Goal: Task Accomplishment & Management: Complete application form

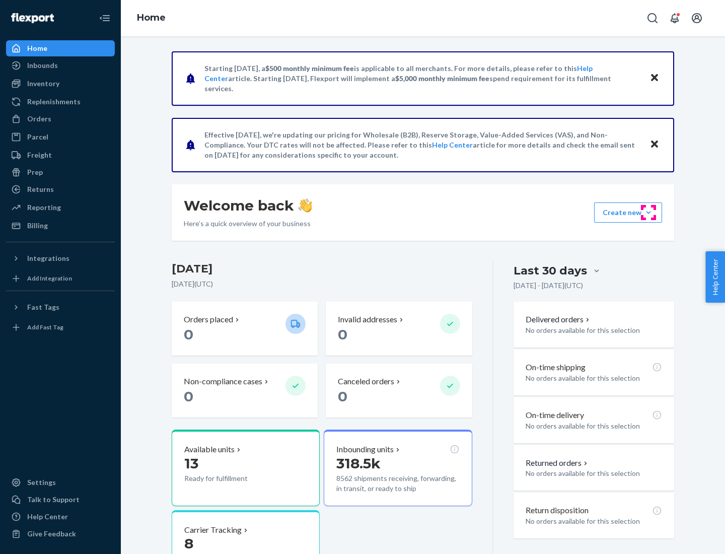
click at [649, 213] on button "Create new Create new inbound Create new order Create new product" at bounding box center [628, 212] width 68 height 20
click at [60, 65] on div "Inbounds" at bounding box center [60, 65] width 107 height 14
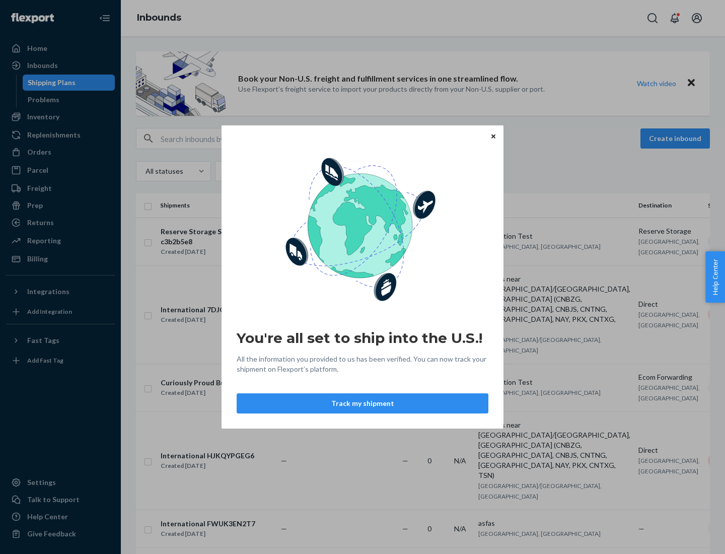
click at [363, 403] on button "Track my shipment" at bounding box center [363, 403] width 252 height 20
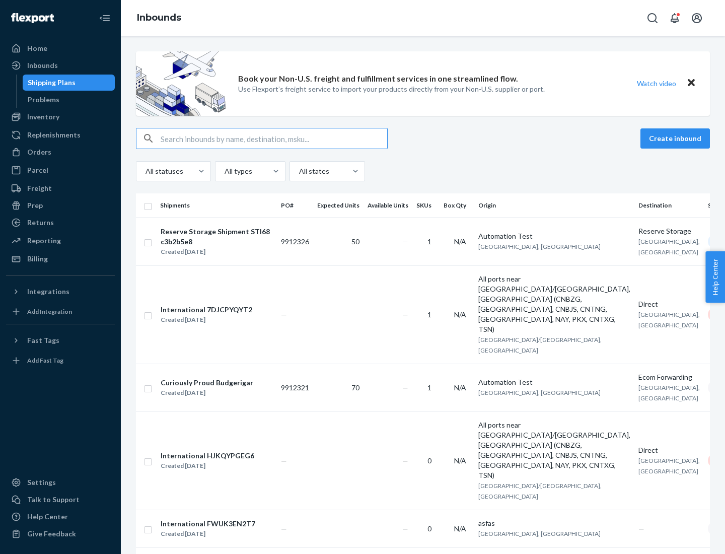
click at [677, 138] on button "Create inbound" at bounding box center [675, 138] width 69 height 20
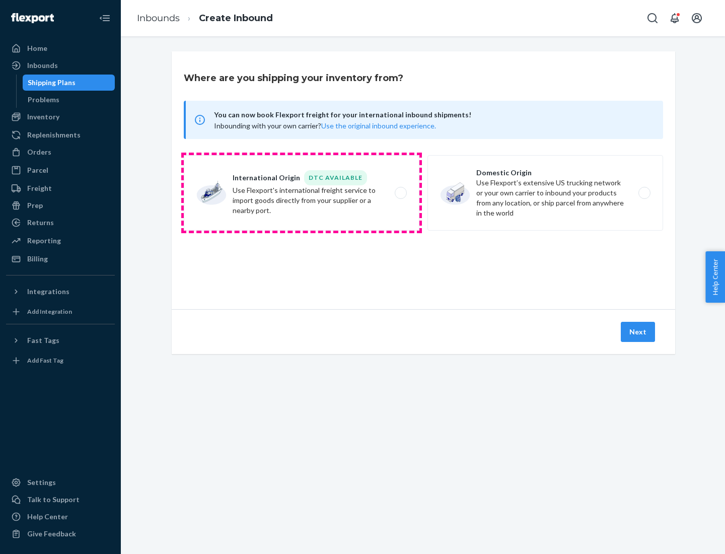
click at [302, 193] on label "International Origin DTC Available Use Flexport's international freight service…" at bounding box center [302, 193] width 236 height 76
click at [400, 193] on input "International Origin DTC Available Use Flexport's international freight service…" at bounding box center [403, 193] width 7 height 7
radio input "true"
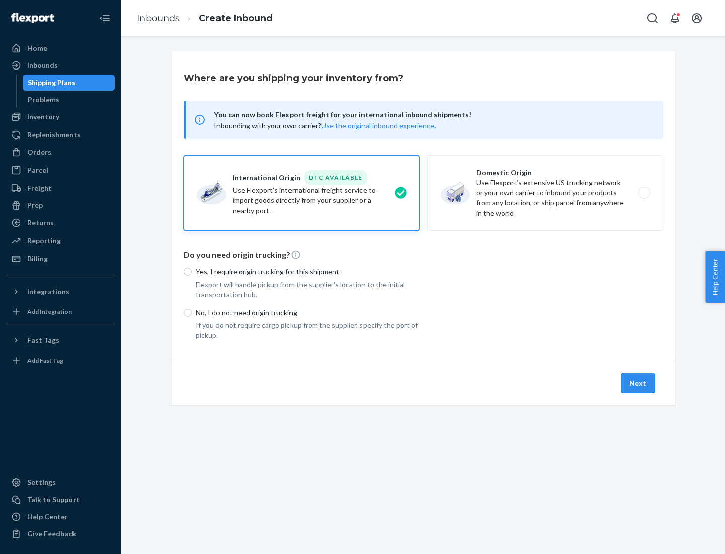
click at [308, 312] on p "No, I do not need origin trucking" at bounding box center [308, 313] width 224 height 10
click at [192, 312] on input "No, I do not need origin trucking" at bounding box center [188, 313] width 8 height 8
radio input "true"
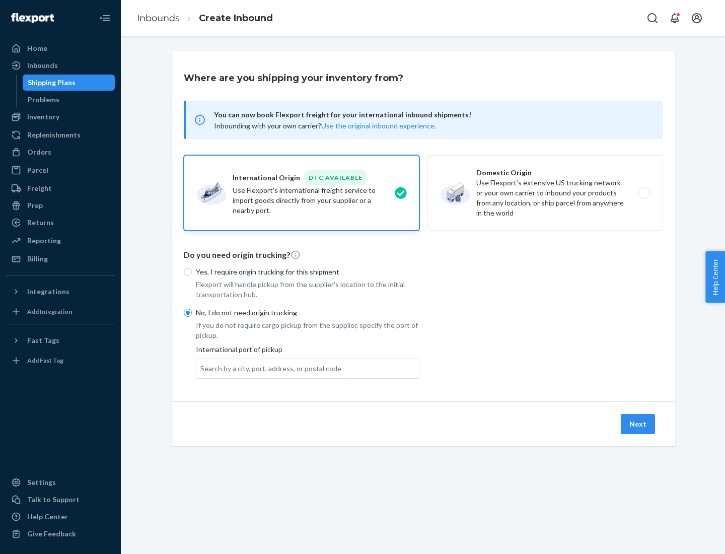
click at [268, 368] on div "Search by a city, port, address, or postal code" at bounding box center [270, 369] width 141 height 10
click at [201, 368] on input "Search by a city, port, address, or postal code" at bounding box center [200, 369] width 1 height 10
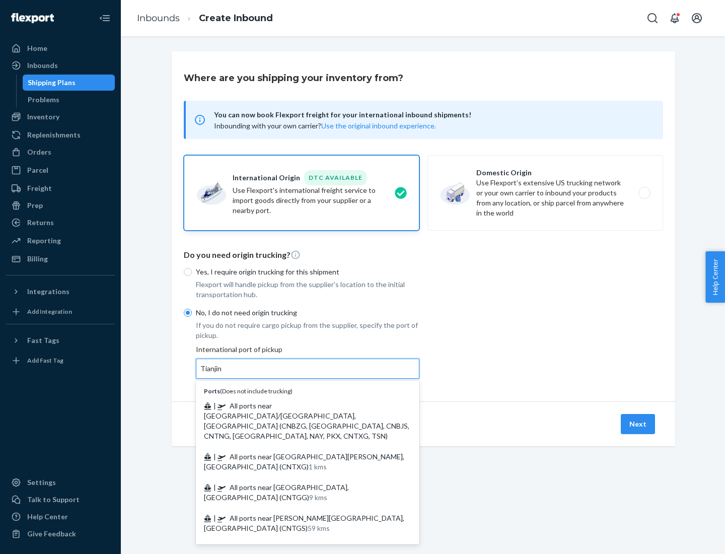
click at [298, 405] on span "| All ports near [GEOGRAPHIC_DATA]/[GEOGRAPHIC_DATA], [GEOGRAPHIC_DATA] (CNBZG,…" at bounding box center [306, 420] width 205 height 39
click at [223, 374] on input "Tianjin" at bounding box center [211, 369] width 22 height 10
type input "All ports near [GEOGRAPHIC_DATA]/[GEOGRAPHIC_DATA], [GEOGRAPHIC_DATA] (CNBZG, […"
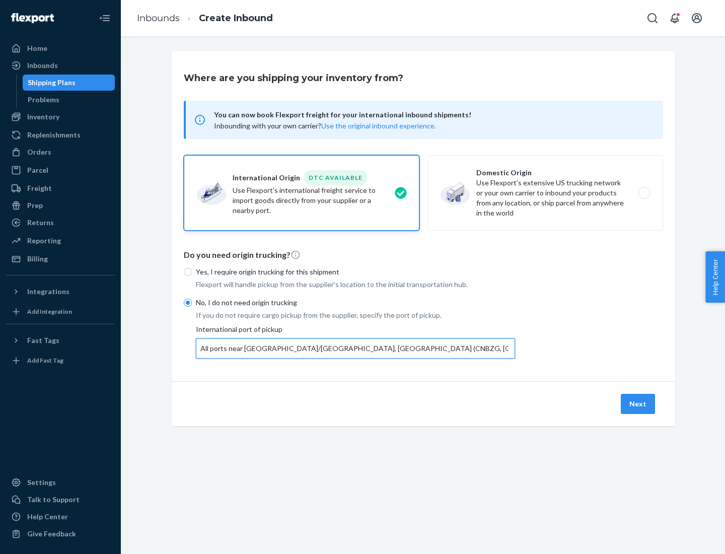
click at [639, 403] on button "Next" at bounding box center [638, 404] width 34 height 20
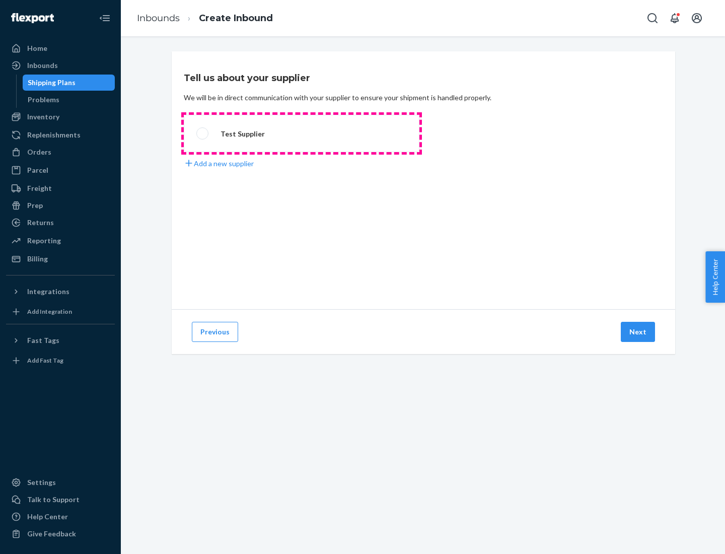
click at [302, 133] on label "Test Supplier" at bounding box center [302, 133] width 236 height 37
click at [203, 133] on input "Test Supplier" at bounding box center [199, 133] width 7 height 7
radio input "true"
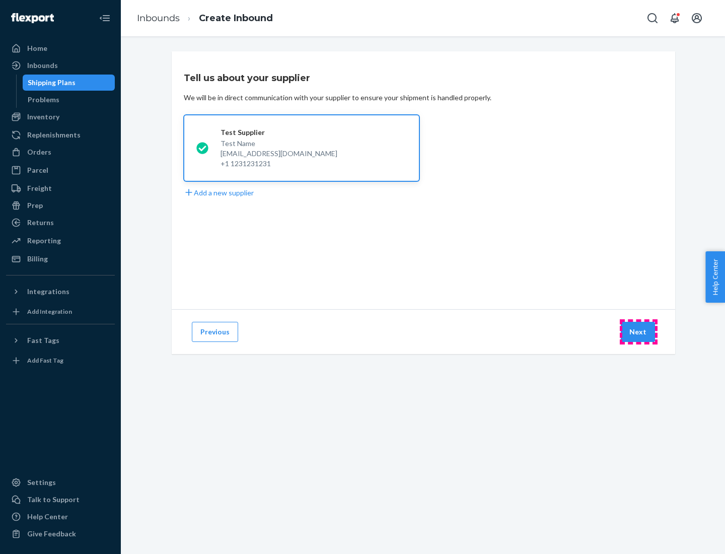
click at [639, 332] on button "Next" at bounding box center [638, 332] width 34 height 20
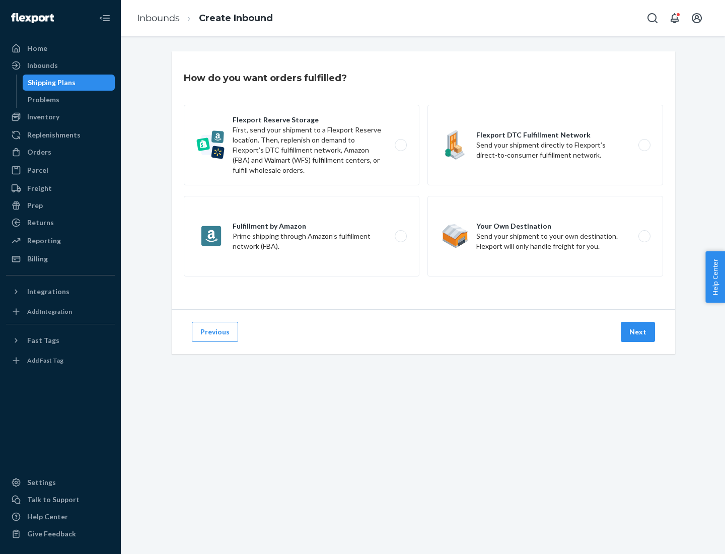
click at [424, 180] on div "Flexport Reserve Storage First, send your shipment to a Flexport Reserve locati…" at bounding box center [423, 192] width 479 height 174
click at [545, 145] on label "Flexport DTC Fulfillment Network Send your shipment directly to Flexport’s dire…" at bounding box center [546, 145] width 236 height 81
click at [644, 145] on input "Flexport DTC Fulfillment Network Send your shipment directly to Flexport’s dire…" at bounding box center [647, 145] width 7 height 7
radio input "true"
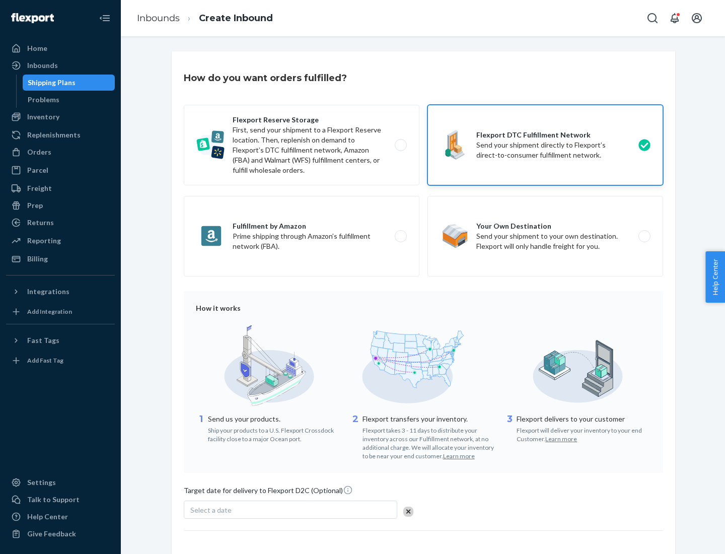
scroll to position [74, 0]
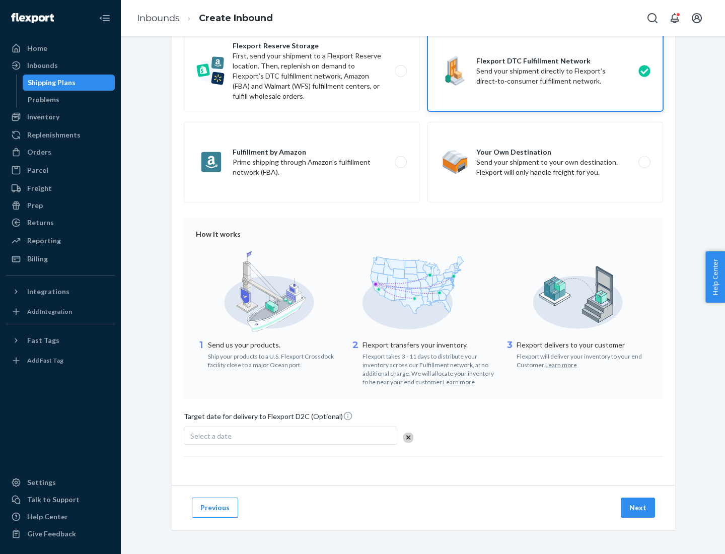
click at [639, 507] on button "Next" at bounding box center [638, 508] width 34 height 20
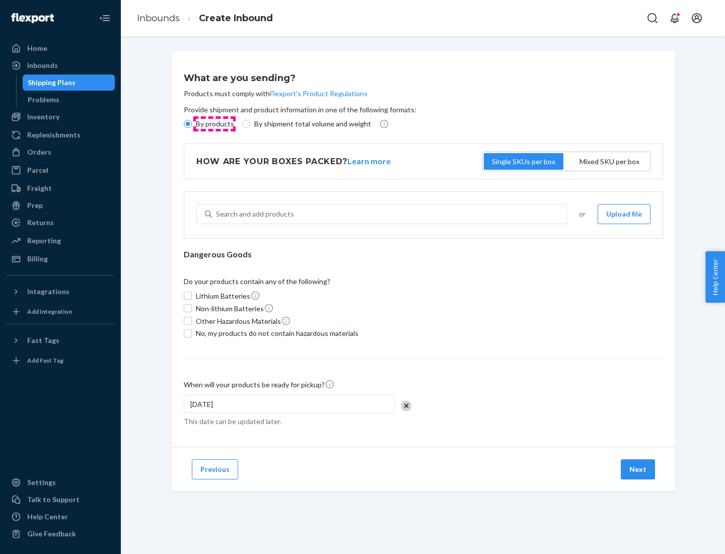
click at [214, 124] on p "By products" at bounding box center [215, 124] width 38 height 10
click at [192, 124] on input "By products" at bounding box center [188, 124] width 8 height 8
click at [253, 214] on div "Search and add products" at bounding box center [255, 214] width 78 height 10
click at [217, 214] on input "Search and add products" at bounding box center [216, 214] width 1 height 10
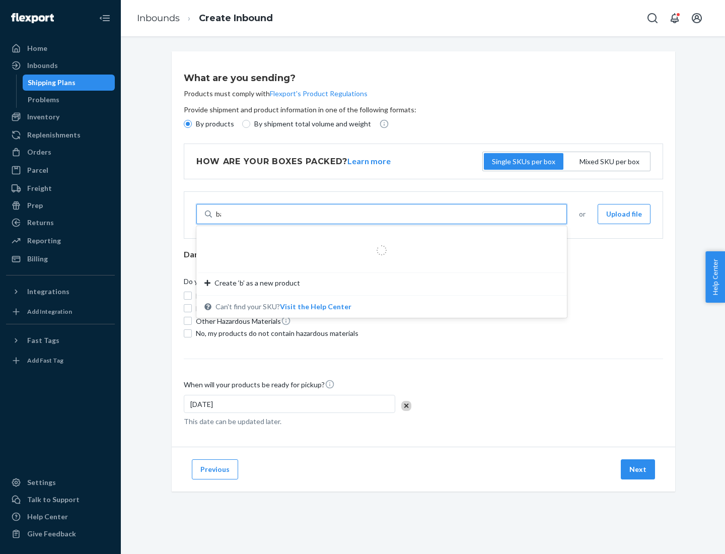
type input "basic"
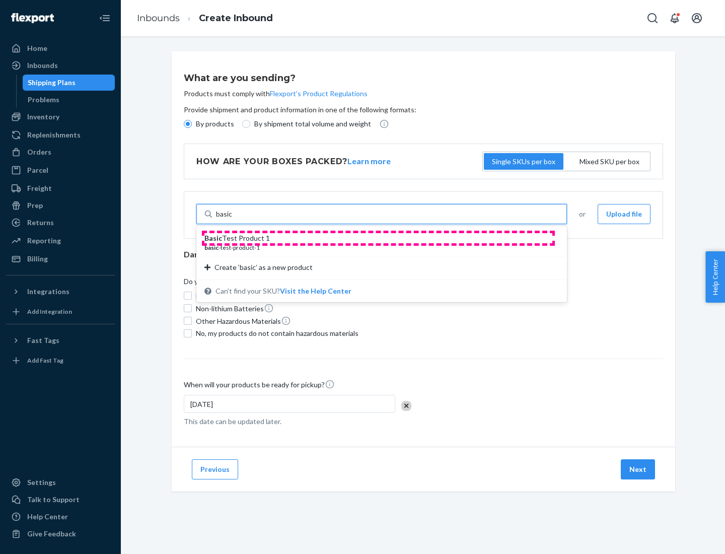
click at [378, 238] on div "Basic Test Product 1" at bounding box center [377, 238] width 346 height 10
click at [233, 219] on input "basic" at bounding box center [224, 214] width 17 height 10
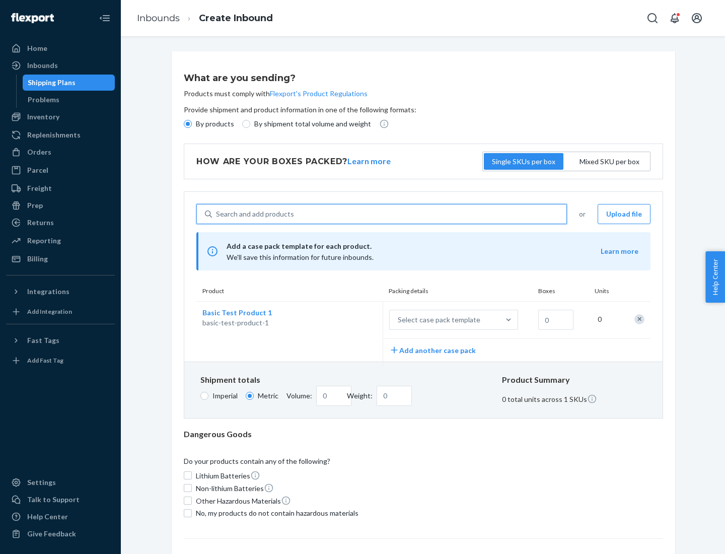
scroll to position [25, 0]
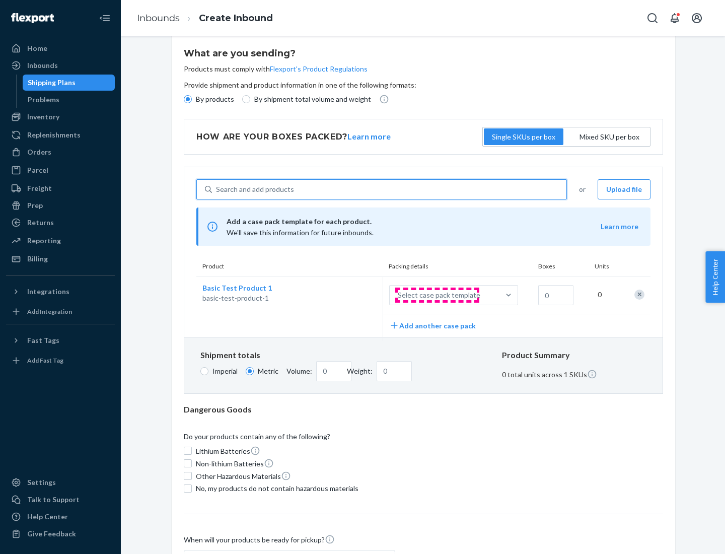
click at [437, 295] on div "Select case pack template" at bounding box center [439, 295] width 83 height 10
click at [348, 295] on input "Select case pack template" at bounding box center [348, 295] width 0 height 0
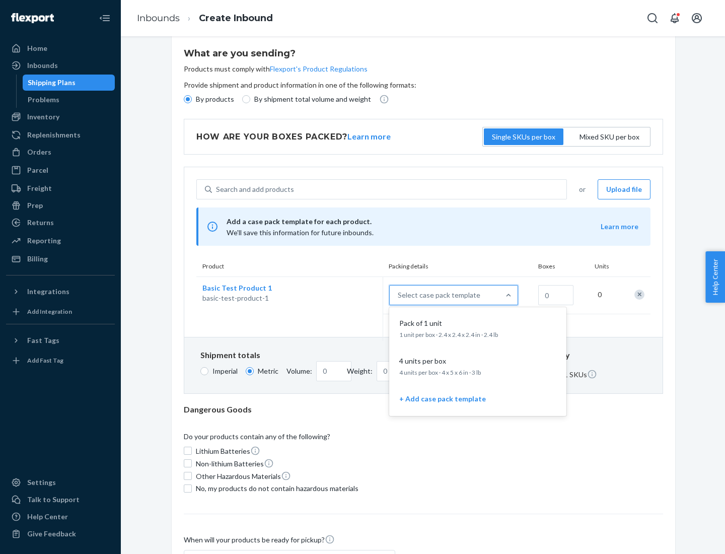
scroll to position [58, 0]
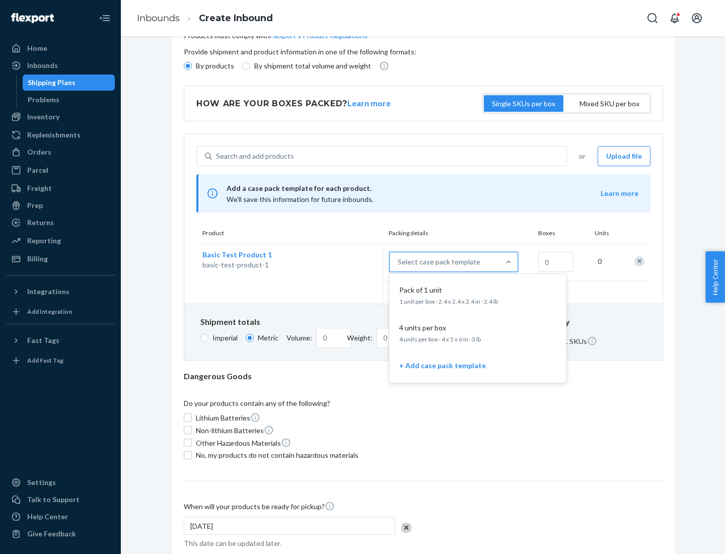
click at [478, 295] on div "Pack of 1 unit" at bounding box center [475, 290] width 161 height 10
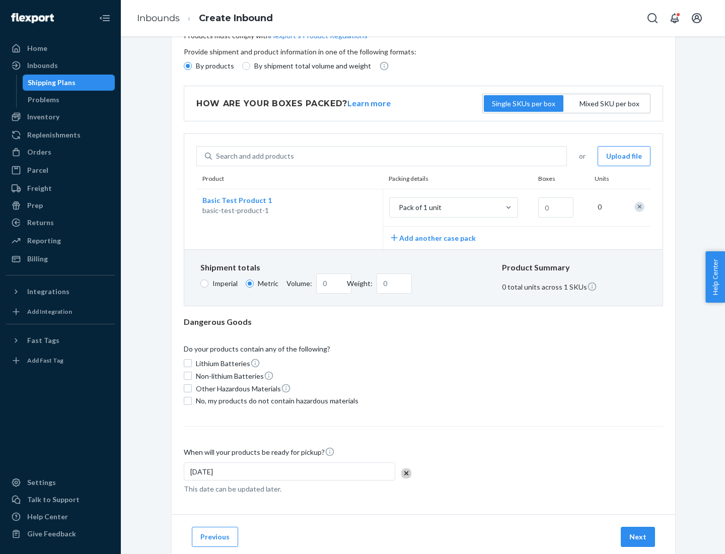
scroll to position [0, 0]
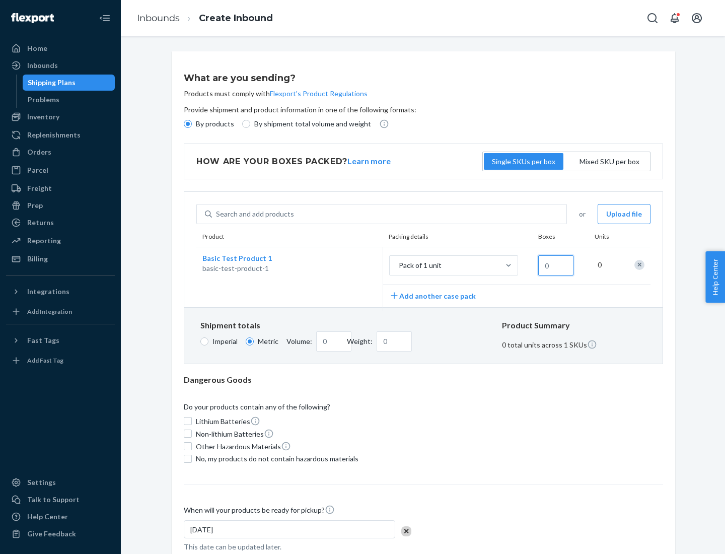
type input "1.09"
type input "1"
type input "10.89"
type input "10"
type input "0.02"
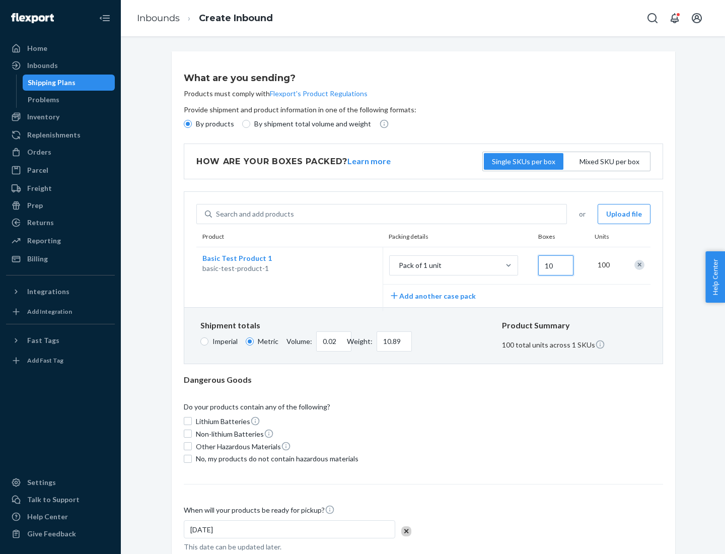
type input "108.86"
type input "100"
type input "0.23"
type input "1088.62"
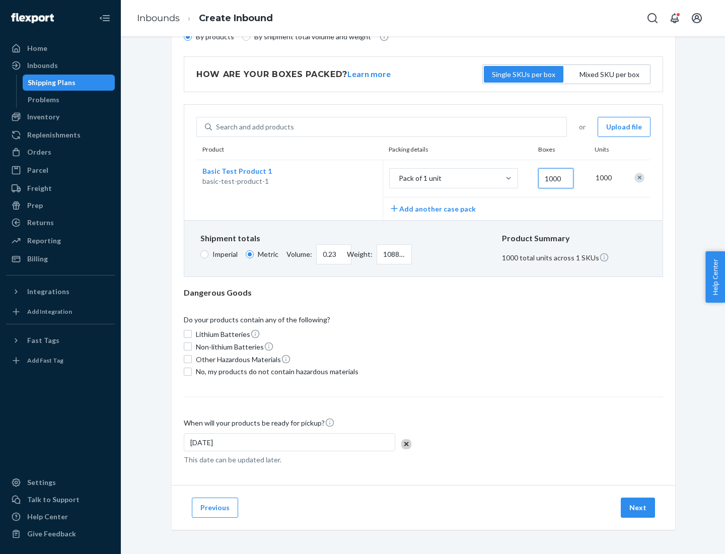
type input "1000"
click at [275, 371] on span "No, my products do not contain hazardous materials" at bounding box center [277, 372] width 163 height 10
click at [192, 371] on input "No, my products do not contain hazardous materials" at bounding box center [188, 372] width 8 height 8
checkbox input "true"
click at [639, 507] on button "Next" at bounding box center [638, 508] width 34 height 20
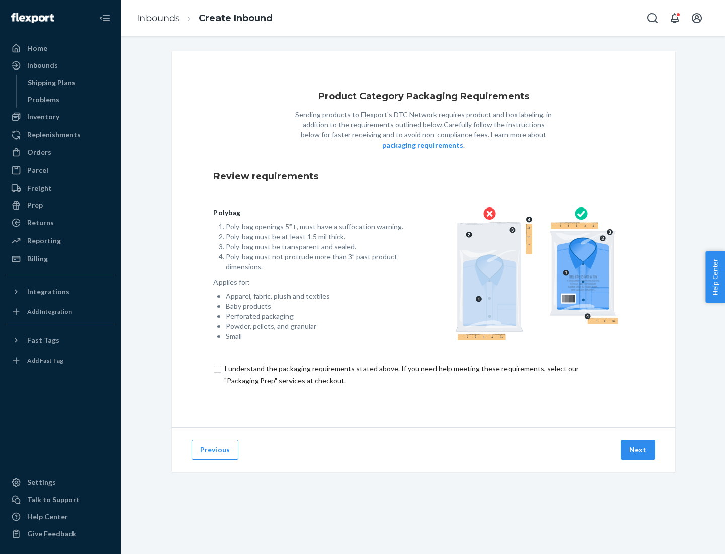
click at [424, 374] on input "checkbox" at bounding box center [424, 375] width 420 height 24
checkbox input "true"
click at [639, 449] on button "Next" at bounding box center [638, 450] width 34 height 20
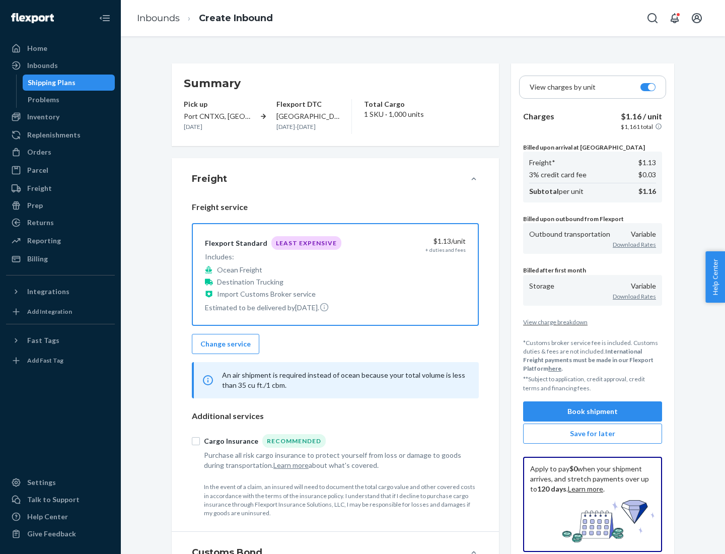
scroll to position [116, 0]
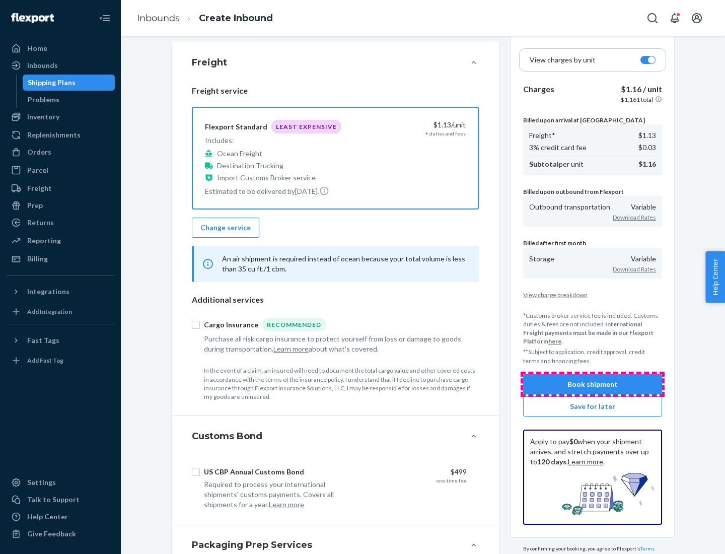
click at [593, 384] on button "Book shipment" at bounding box center [592, 384] width 139 height 20
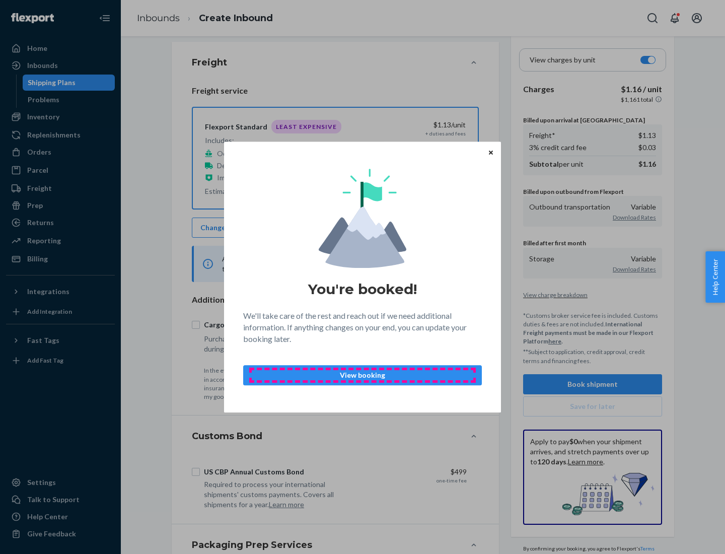
click at [363, 375] on p "View booking" at bounding box center [363, 375] width 222 height 10
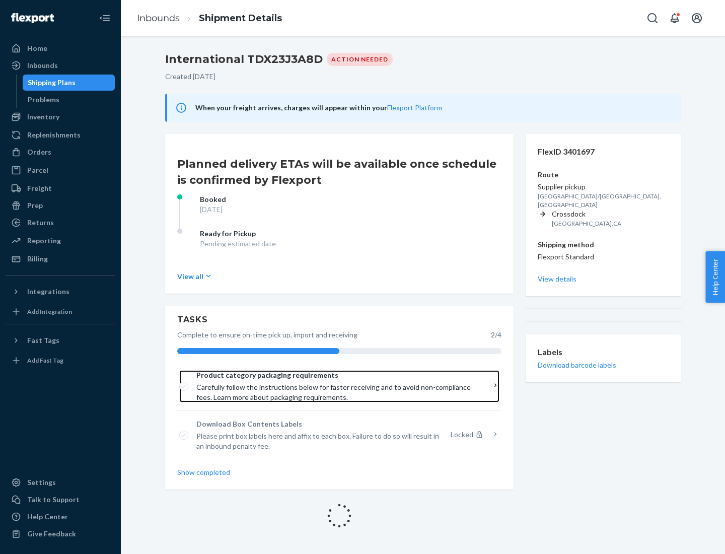
click at [336, 375] on span "Product category packaging requirements" at bounding box center [335, 375] width 279 height 10
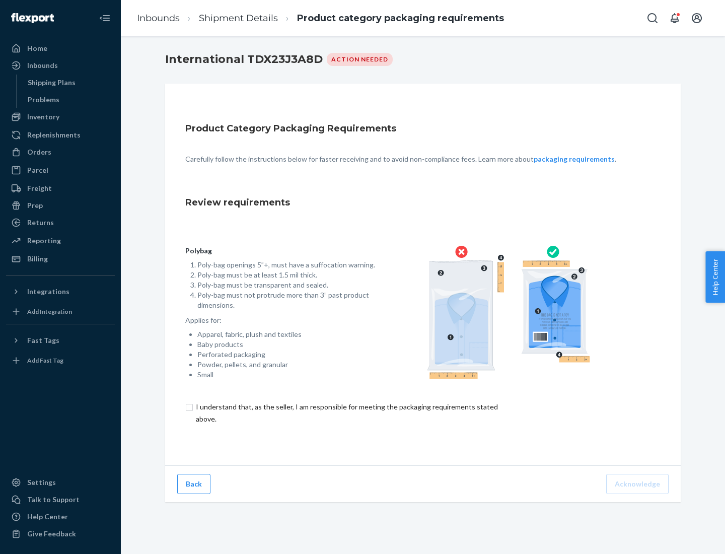
click at [346, 412] on input "checkbox" at bounding box center [352, 413] width 335 height 24
checkbox input "true"
click at [639, 483] on button "Acknowledge" at bounding box center [637, 484] width 62 height 20
